Goal: Information Seeking & Learning: Learn about a topic

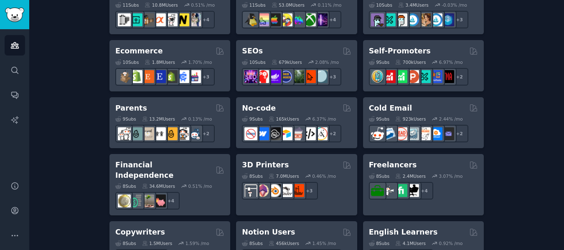
scroll to position [499, 0]
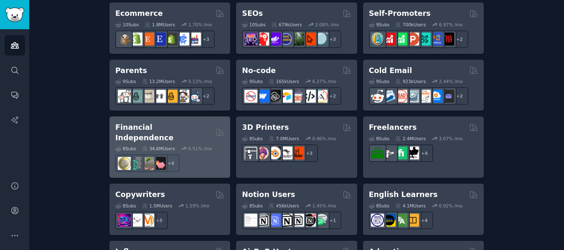
click at [149, 128] on h2 "Financial Independence" at bounding box center [163, 132] width 97 height 20
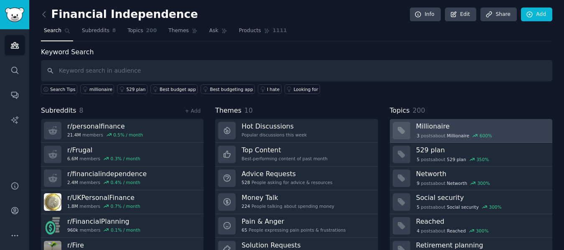
click at [432, 130] on h3 "Millionaire" at bounding box center [481, 126] width 130 height 9
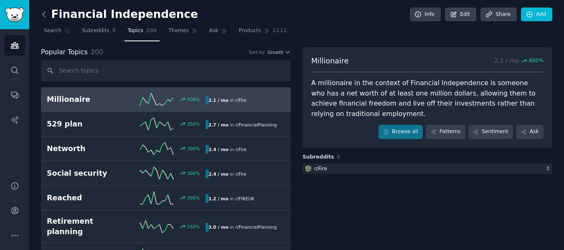
click at [46, 14] on icon at bounding box center [44, 14] width 9 height 9
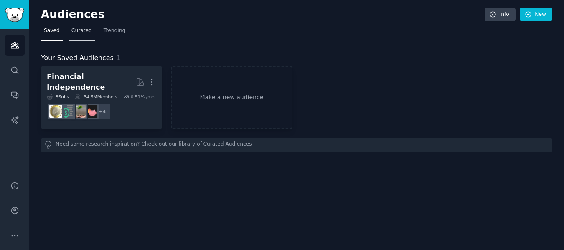
click at [73, 30] on span "Curated" at bounding box center [81, 31] width 20 height 8
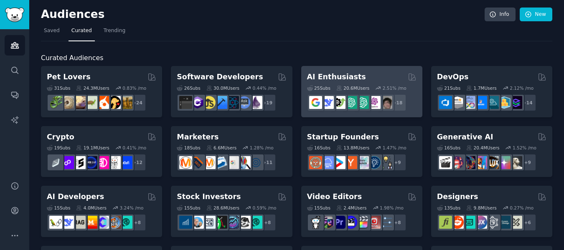
click at [383, 80] on div "AI Enthusiasts" at bounding box center [361, 77] width 109 height 10
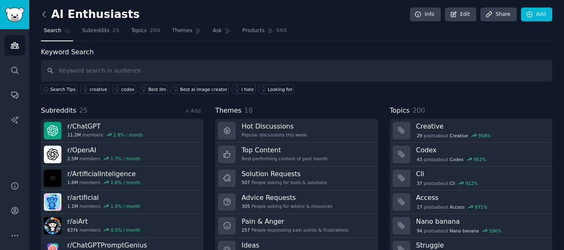
click at [42, 14] on icon at bounding box center [44, 14] width 9 height 9
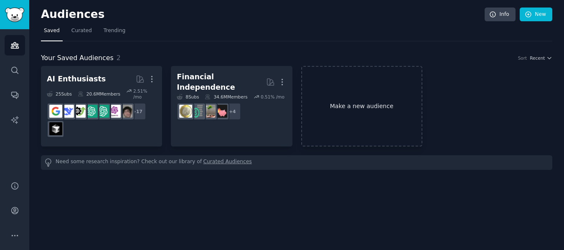
click at [336, 98] on link "Make a new audience" at bounding box center [361, 106] width 121 height 81
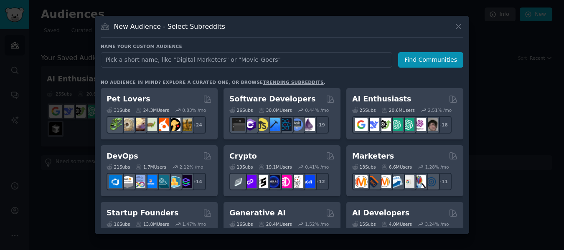
click at [278, 83] on link "trending subreddits" at bounding box center [293, 82] width 61 height 5
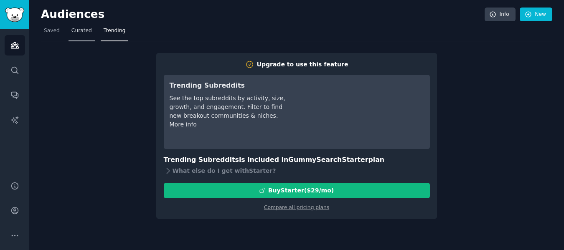
click at [78, 33] on span "Curated" at bounding box center [81, 31] width 20 height 8
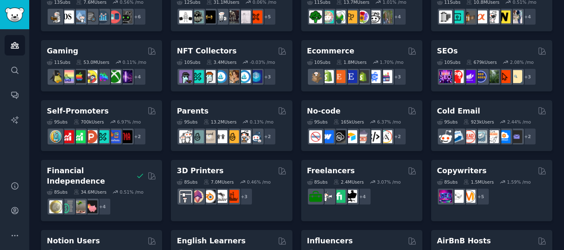
scroll to position [266, 0]
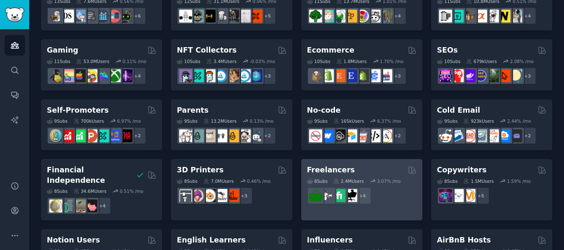
click at [339, 170] on h2 "Freelancers" at bounding box center [331, 170] width 48 height 10
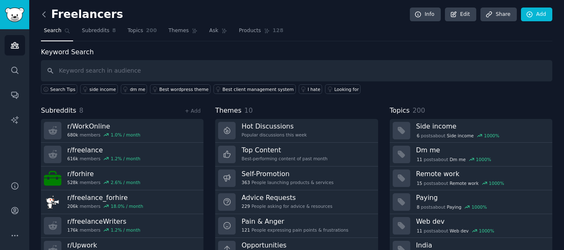
click at [43, 17] on icon at bounding box center [44, 14] width 9 height 9
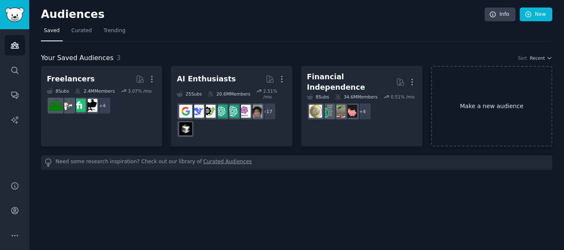
click at [483, 108] on link "Make a new audience" at bounding box center [491, 106] width 121 height 81
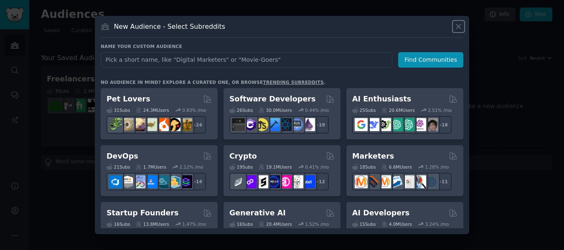
click at [459, 23] on icon at bounding box center [458, 26] width 9 height 9
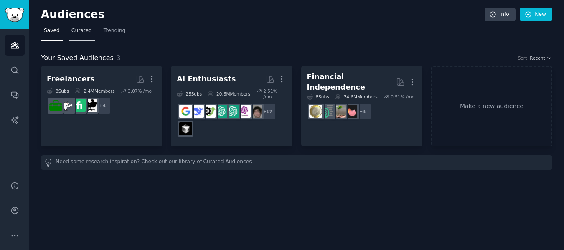
click at [77, 30] on span "Curated" at bounding box center [81, 31] width 20 height 8
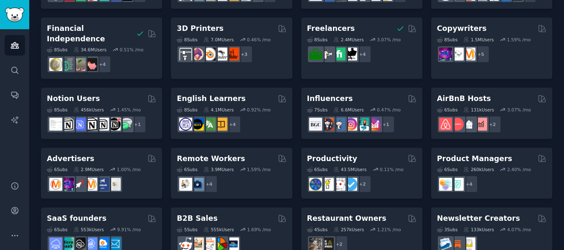
scroll to position [418, 0]
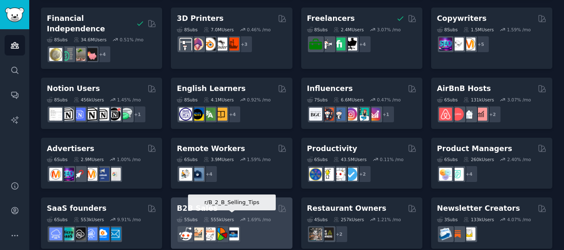
click at [229, 228] on img at bounding box center [232, 234] width 13 height 13
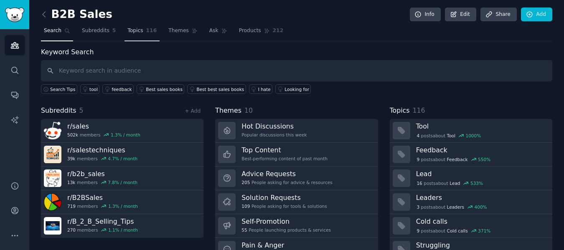
click at [134, 28] on span "Topics" at bounding box center [134, 31] width 15 height 8
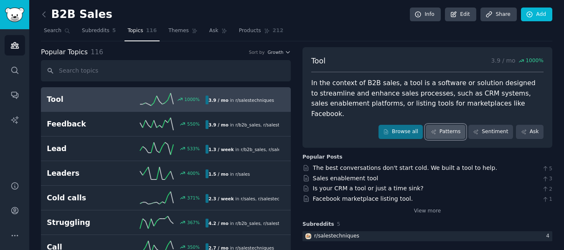
click at [448, 125] on link "Patterns" at bounding box center [444, 132] width 39 height 14
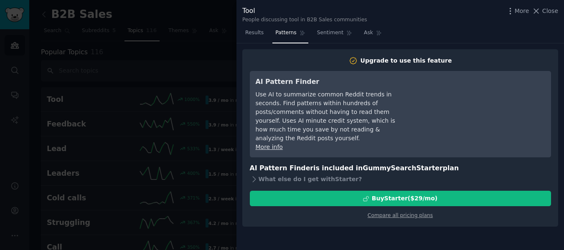
click at [172, 48] on div at bounding box center [282, 125] width 564 height 250
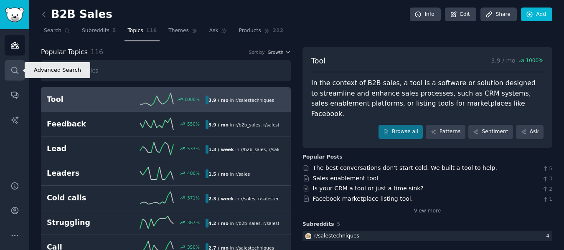
click at [11, 74] on icon "Sidebar" at bounding box center [14, 70] width 9 height 9
